Goal: Information Seeking & Learning: Learn about a topic

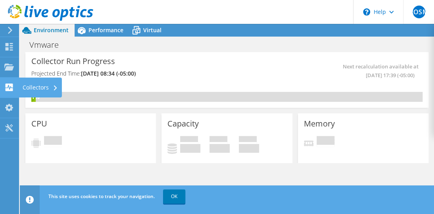
click at [41, 91] on div "Collectors" at bounding box center [40, 87] width 43 height 20
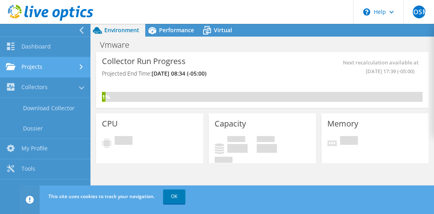
click at [63, 66] on link "Projects" at bounding box center [45, 67] width 91 height 20
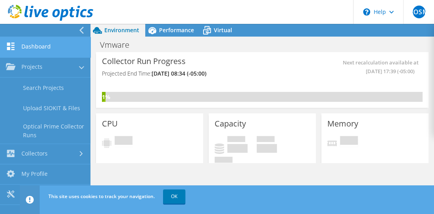
click at [44, 47] on link "Dashboard" at bounding box center [45, 47] width 91 height 20
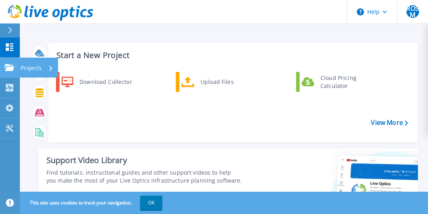
click at [9, 69] on icon at bounding box center [10, 67] width 10 height 7
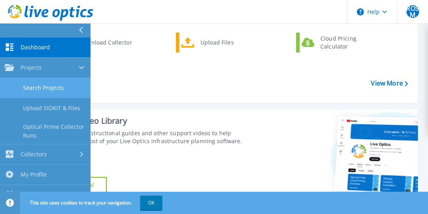
scroll to position [40, 0]
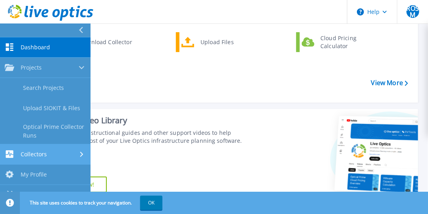
click at [59, 157] on div "Collectors" at bounding box center [45, 154] width 81 height 8
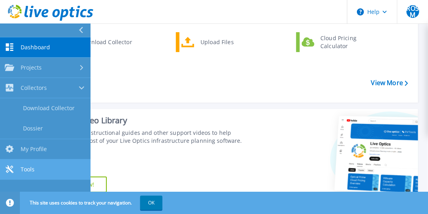
click at [38, 170] on link "Tools Tools" at bounding box center [45, 169] width 91 height 20
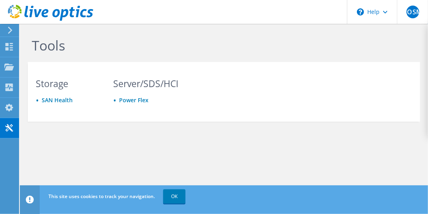
click at [12, 31] on use at bounding box center [10, 30] width 4 height 7
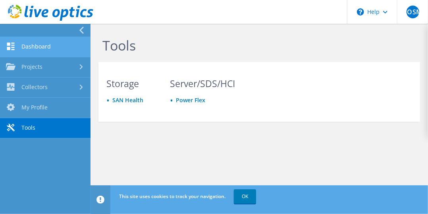
click at [32, 48] on link "Dashboard" at bounding box center [45, 47] width 91 height 20
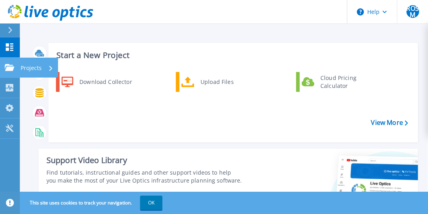
click at [39, 69] on p "Projects" at bounding box center [31, 68] width 21 height 21
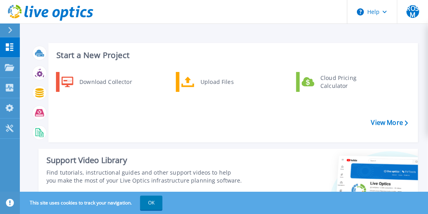
click at [187, 116] on div "Download Collector Upload Files Cloud Pricing Calculator" at bounding box center [232, 104] width 364 height 68
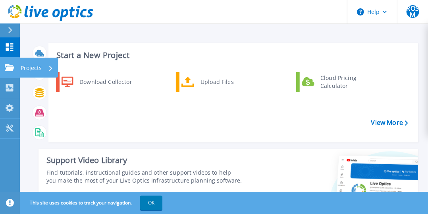
click at [41, 69] on div "Projects" at bounding box center [37, 68] width 33 height 21
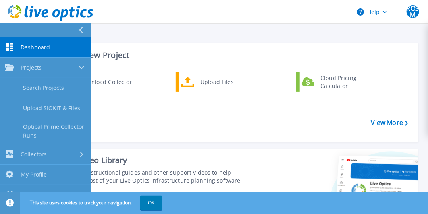
click at [50, 45] on link "Dashboard Dashboard" at bounding box center [45, 47] width 91 height 20
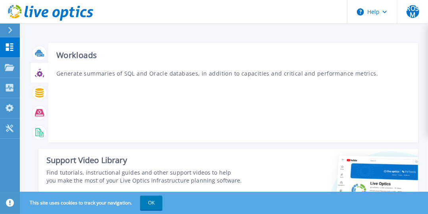
click at [35, 72] on icon at bounding box center [39, 72] width 9 height 9
click at [85, 72] on p "Generate summaries of SQL and Oracle databases, in addition to capacities and c…" at bounding box center [233, 73] width 354 height 8
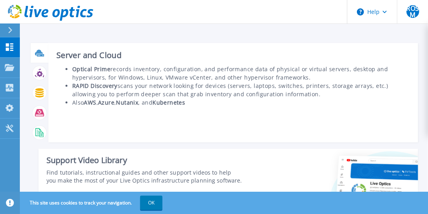
click at [43, 51] on icon at bounding box center [39, 52] width 9 height 9
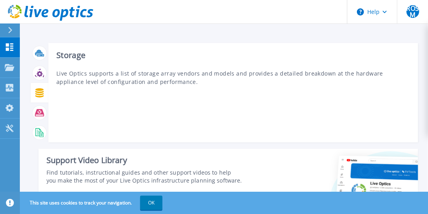
click at [41, 91] on icon at bounding box center [39, 92] width 9 height 9
click at [42, 91] on icon at bounding box center [39, 92] width 8 height 9
click at [110, 75] on p "Live Optics supports a list of storage array vendors and models and provides a …" at bounding box center [233, 77] width 354 height 17
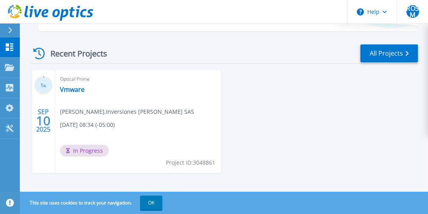
scroll to position [214, 0]
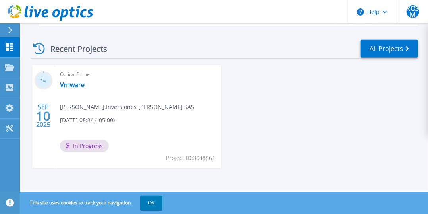
click at [86, 146] on span "In Progress" at bounding box center [84, 146] width 49 height 12
click at [71, 88] on link "Vmware" at bounding box center [72, 85] width 25 height 8
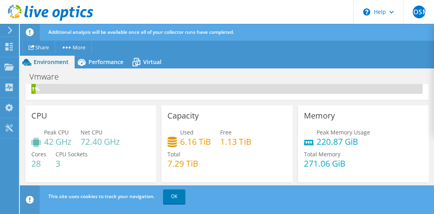
scroll to position [79, 0]
click at [176, 196] on link "OK" at bounding box center [174, 196] width 22 height 14
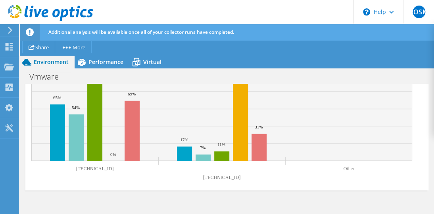
scroll to position [314, 0]
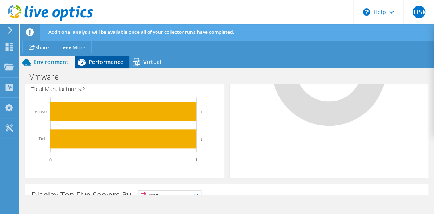
click at [110, 61] on span "Performance" at bounding box center [106, 62] width 35 height 8
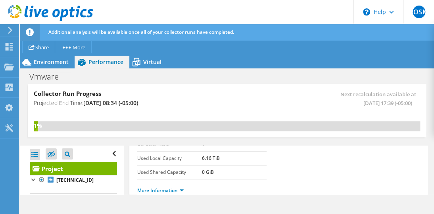
scroll to position [0, 0]
